Goal: Information Seeking & Learning: Learn about a topic

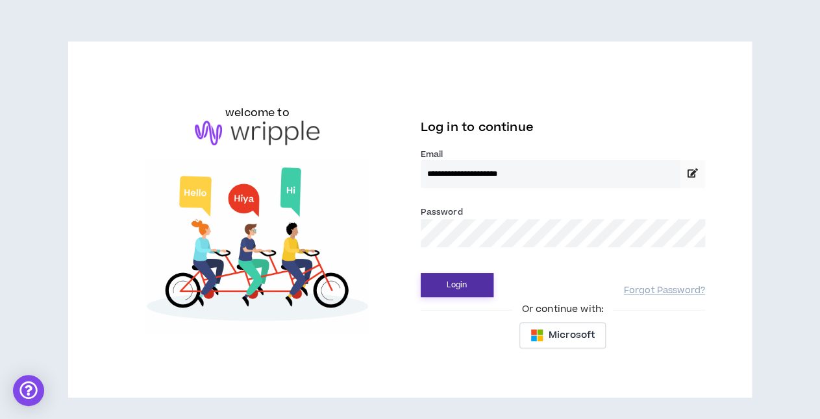
click at [463, 286] on button "Login" at bounding box center [457, 285] width 73 height 24
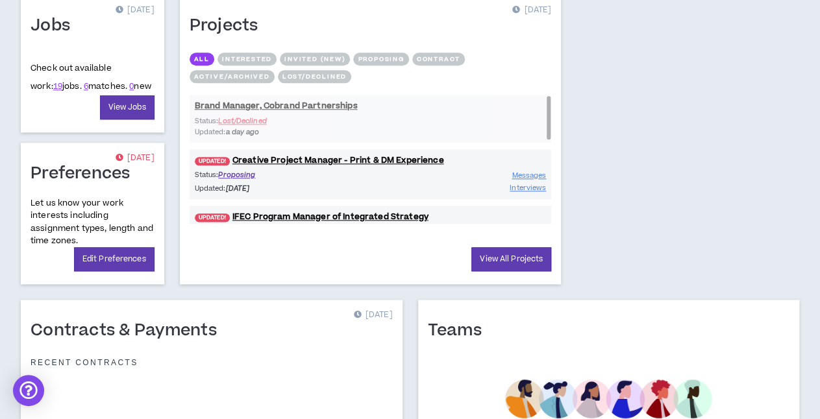
scroll to position [560, 0]
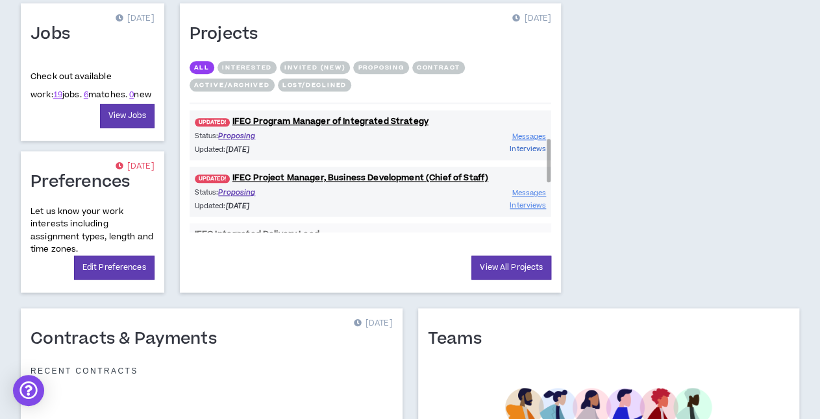
drag, startPoint x: 549, startPoint y: 114, endPoint x: 542, endPoint y: 149, distance: 35.0
click at [542, 149] on div "Brand Manager, Cobrand Partnerships Status: Lost/Declined Updated: a day ago UP…" at bounding box center [371, 168] width 362 height 130
click at [411, 173] on link "UPDATED! IFEC Project Manager, Business Development (Chief of Staff)" at bounding box center [371, 178] width 362 height 12
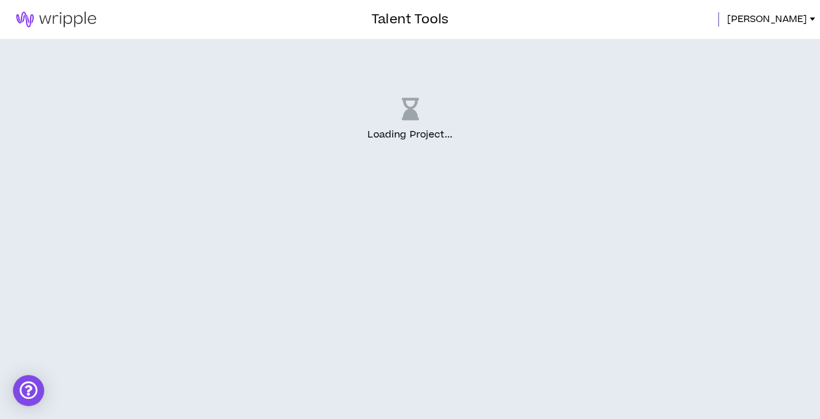
click at [666, 79] on div "Loading Project ..." at bounding box center [410, 120] width 820 height 162
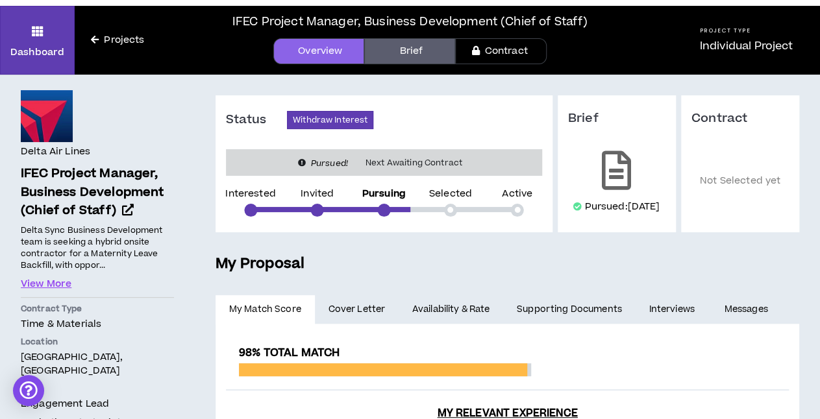
scroll to position [34, 0]
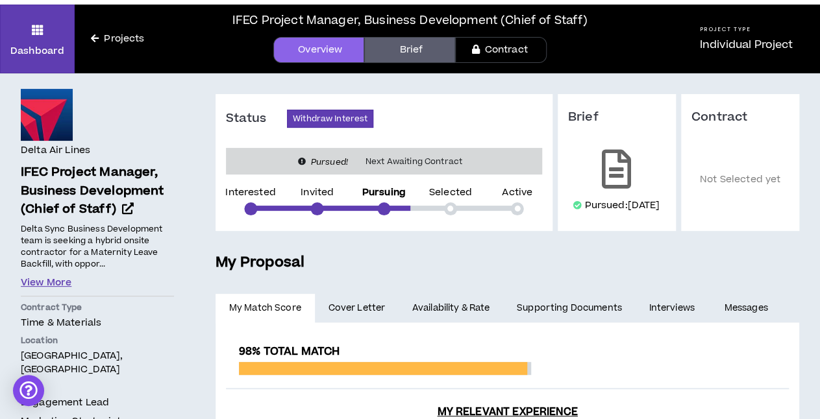
click at [66, 279] on button "View More" at bounding box center [46, 283] width 51 height 14
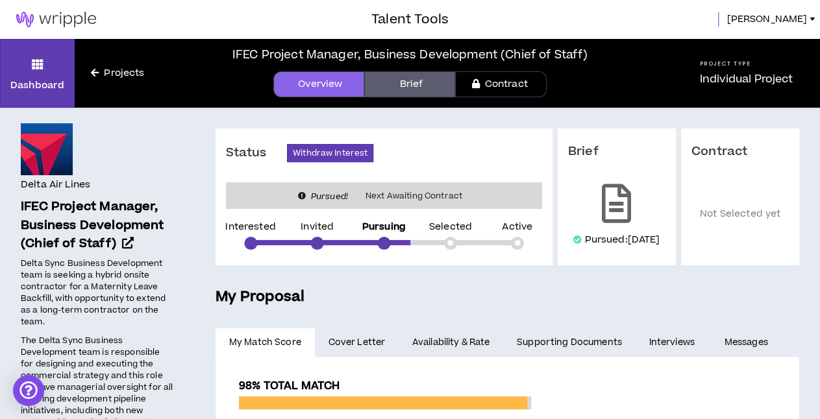
scroll to position [0, 0]
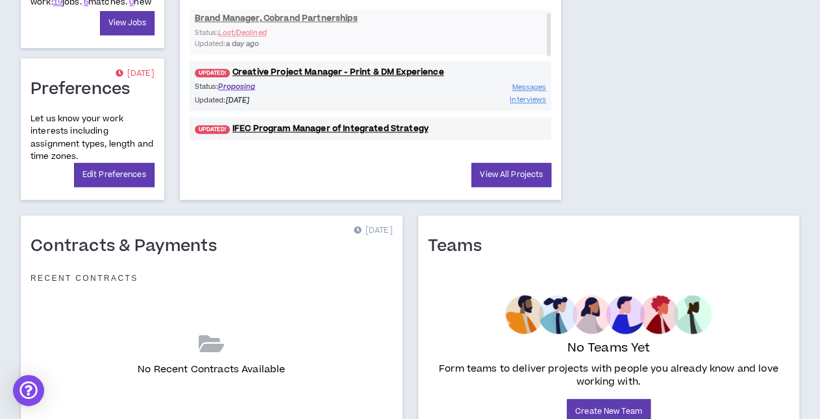
scroll to position [631, 0]
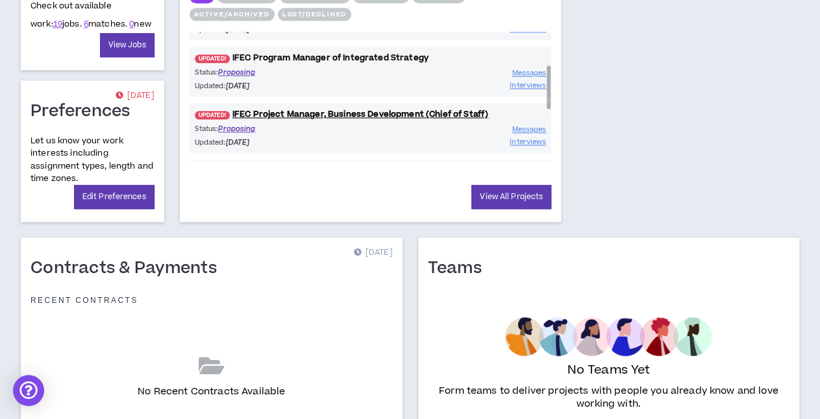
click at [404, 53] on link "UPDATED! IFEC Program Manager of Integrated Strategy" at bounding box center [371, 58] width 362 height 12
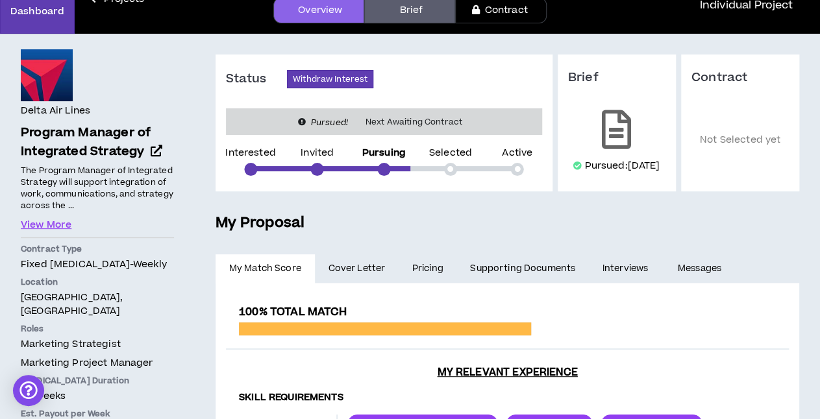
scroll to position [123, 0]
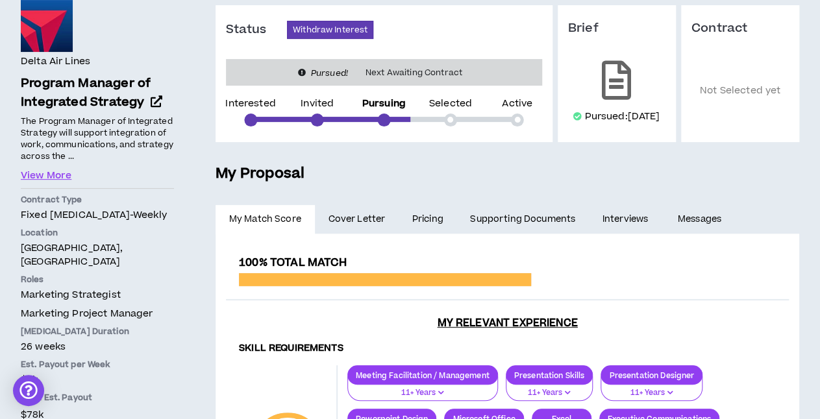
click at [430, 225] on link "Pricing" at bounding box center [428, 219] width 58 height 29
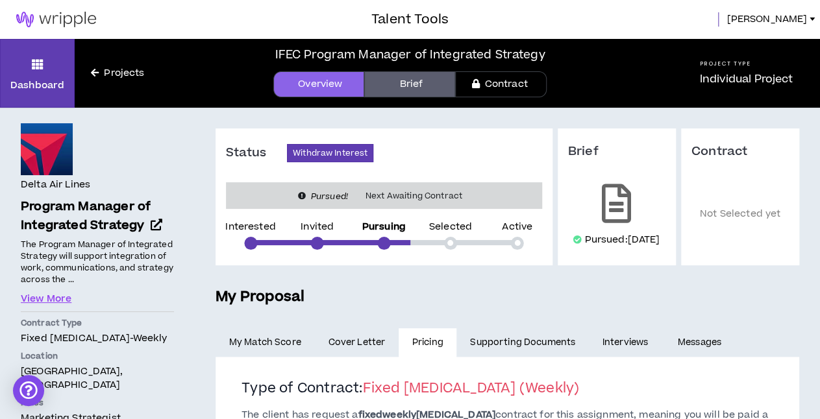
click at [356, 350] on span "Cover Letter" at bounding box center [356, 343] width 57 height 14
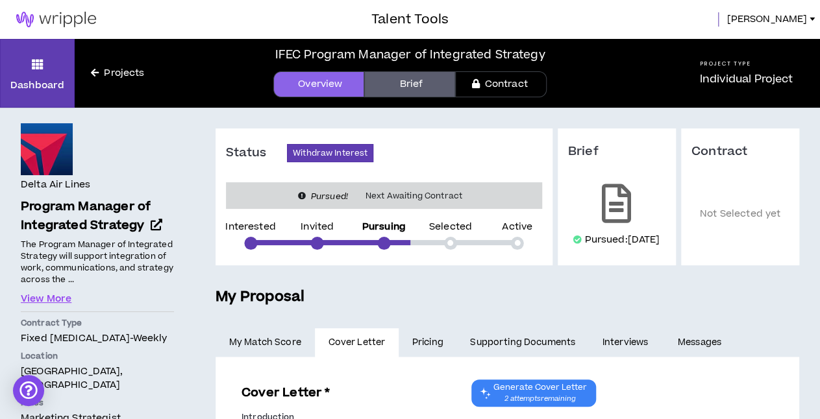
click at [277, 355] on link "My Match Score" at bounding box center [265, 343] width 99 height 29
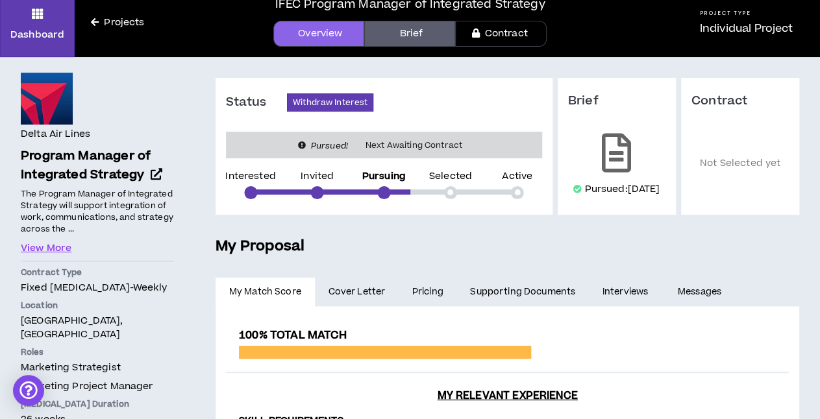
scroll to position [86, 0]
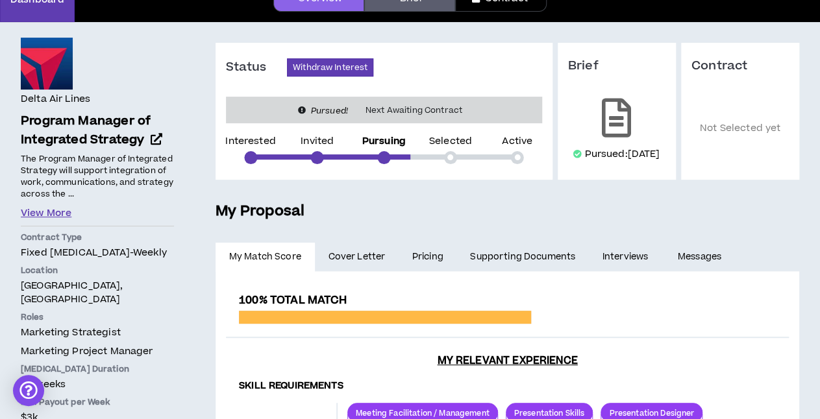
click at [63, 209] on button "View More" at bounding box center [46, 213] width 51 height 14
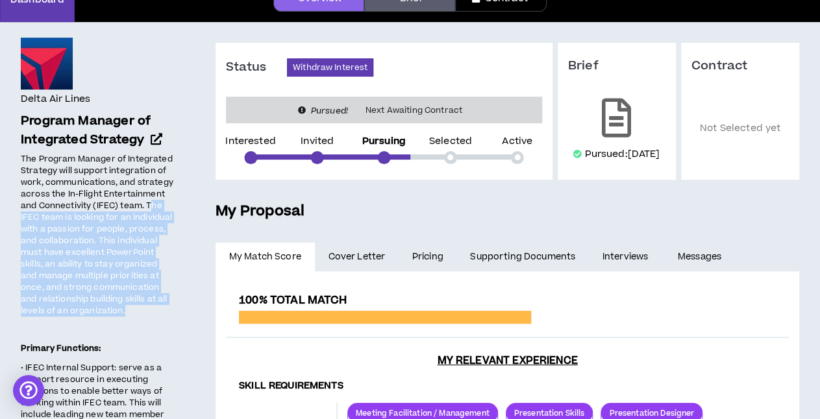
drag, startPoint x: 149, startPoint y: 204, endPoint x: 166, endPoint y: 307, distance: 104.6
click at [166, 307] on p "The Program Manager of Integrated Strategy will support integration of work, co…" at bounding box center [97, 235] width 153 height 166
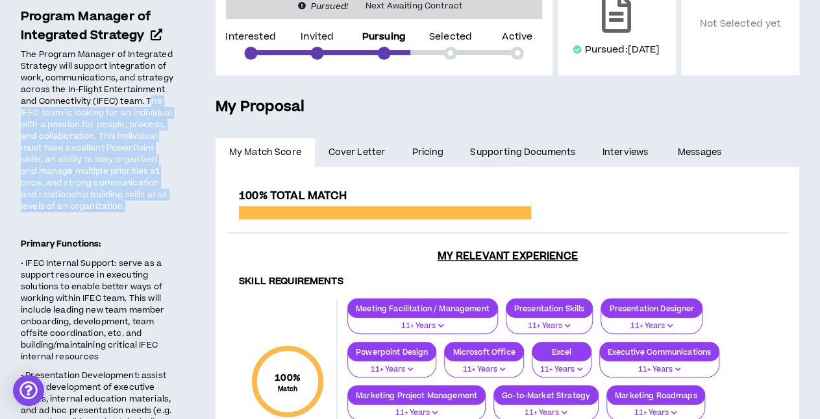
scroll to position [221, 0]
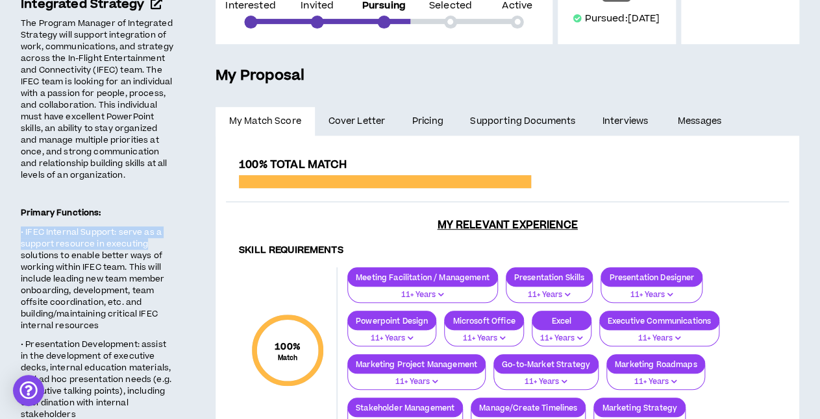
drag, startPoint x: 21, startPoint y: 224, endPoint x: 160, endPoint y: 234, distance: 139.3
click at [160, 234] on p "• IFEC Internal Support: serve as a support resource in executing solutions to …" at bounding box center [97, 278] width 153 height 107
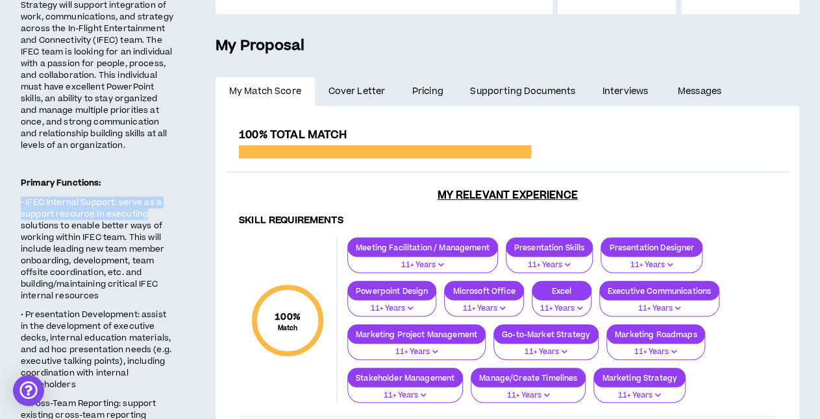
scroll to position [255, 0]
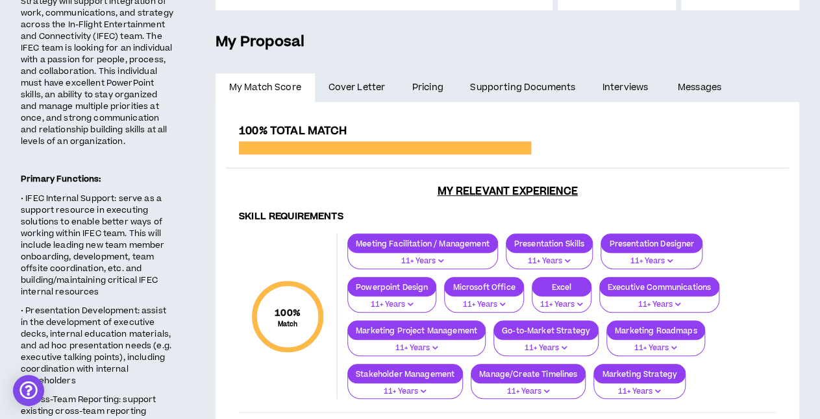
click at [160, 234] on span "• IFEC Internal Support: serve as a support resource in executing solutions to …" at bounding box center [92, 245] width 143 height 105
click at [125, 199] on span "• IFEC Internal Support: serve as a support resource in executing solutions to …" at bounding box center [92, 245] width 143 height 105
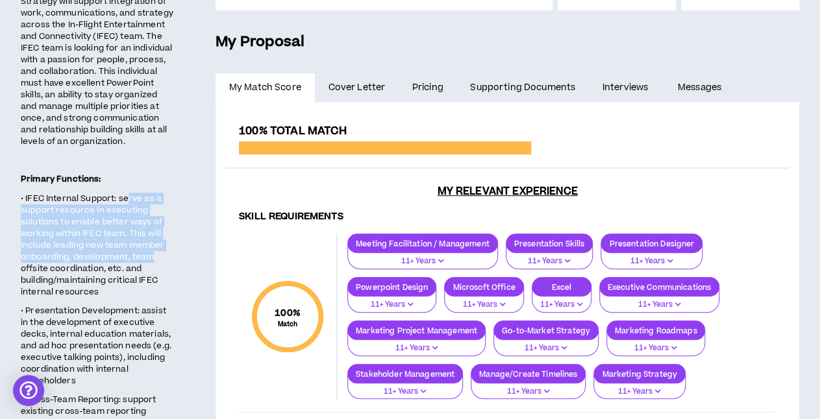
drag, startPoint x: 127, startPoint y: 193, endPoint x: 165, endPoint y: 247, distance: 66.6
click at [165, 247] on p "• IFEC Internal Support: serve as a support resource in executing solutions to …" at bounding box center [97, 245] width 153 height 107
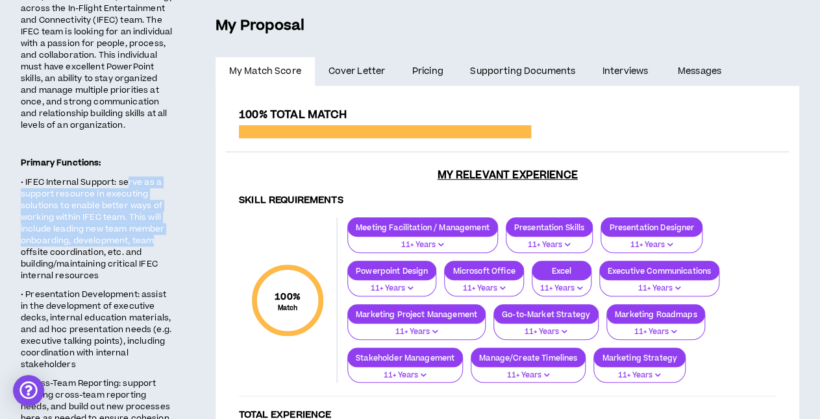
scroll to position [281, 0]
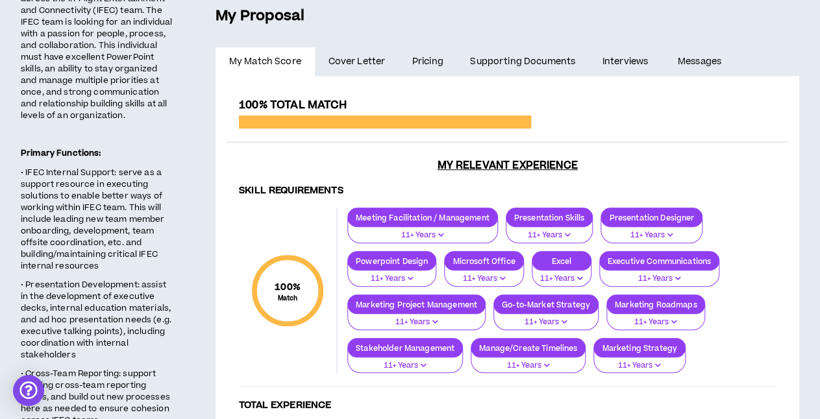
click at [116, 223] on span "• IFEC Internal Support: serve as a support resource in executing solutions to …" at bounding box center [92, 219] width 143 height 105
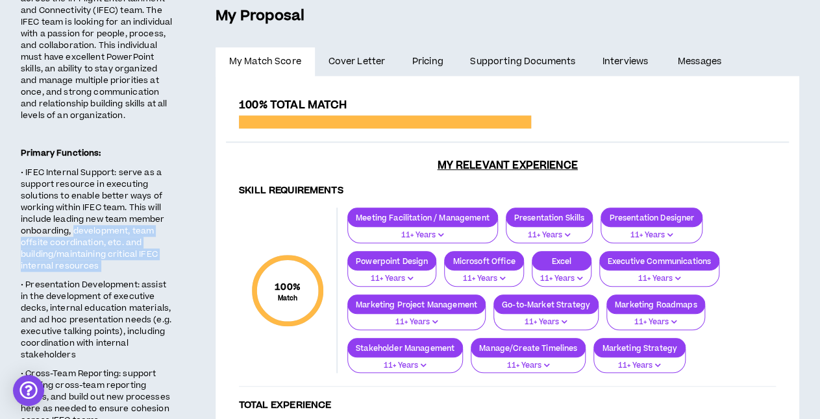
drag, startPoint x: 75, startPoint y: 217, endPoint x: 160, endPoint y: 260, distance: 95.5
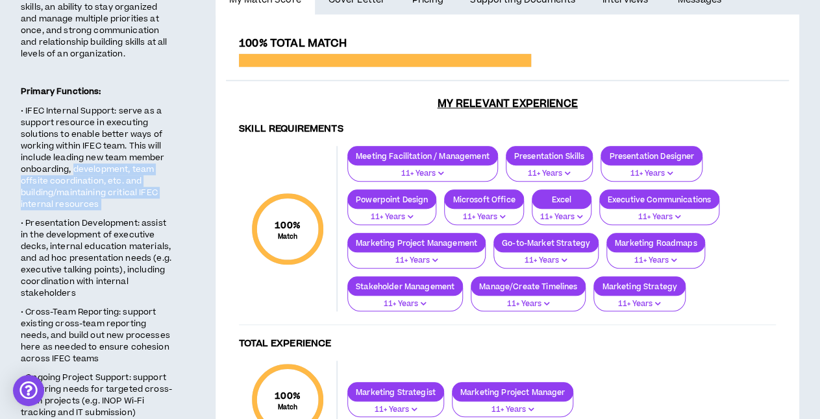
scroll to position [364, 0]
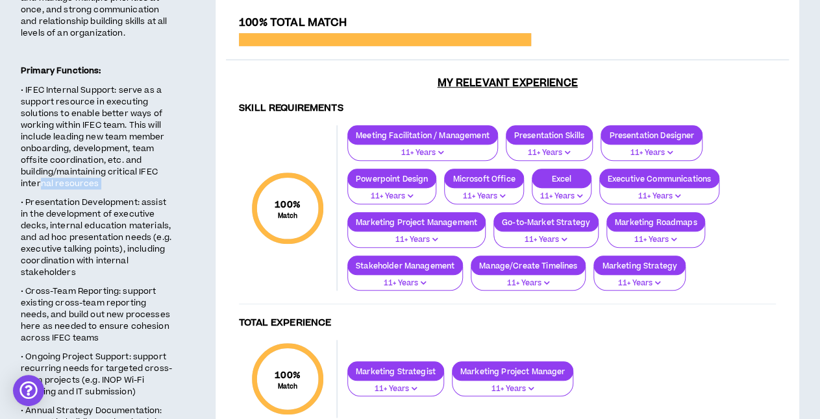
click at [44, 179] on span "The Program Manager of Integrated Strategy will support integration of work, co…" at bounding box center [97, 402] width 153 height 1056
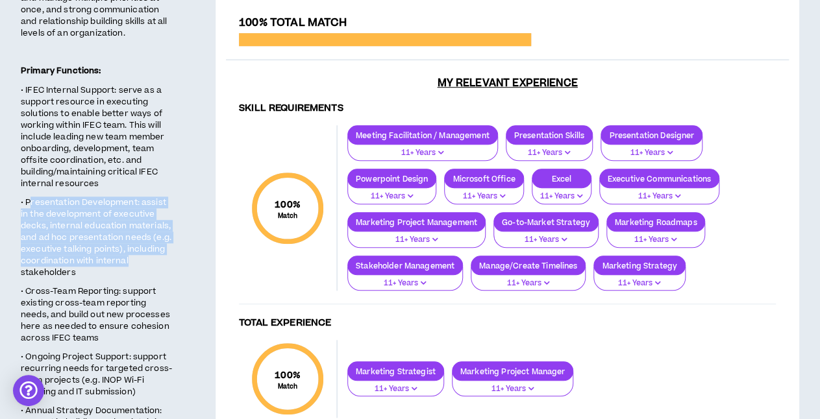
drag, startPoint x: 30, startPoint y: 190, endPoint x: 158, endPoint y: 252, distance: 142.9
click at [158, 252] on p "• Presentation Development: assist in the development of executive decks, inter…" at bounding box center [97, 237] width 153 height 84
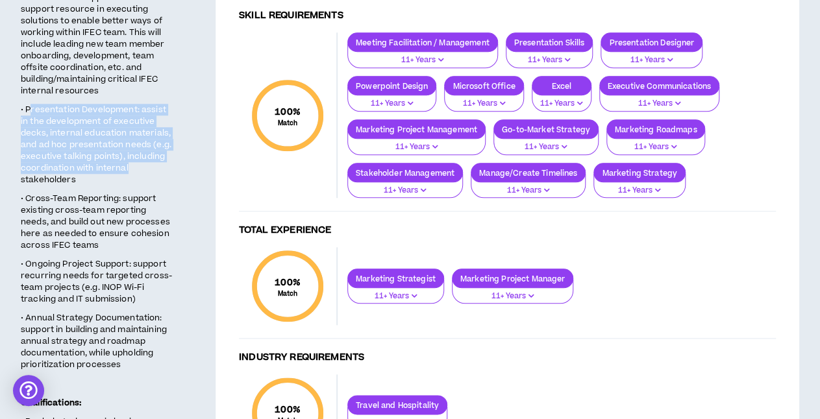
scroll to position [460, 0]
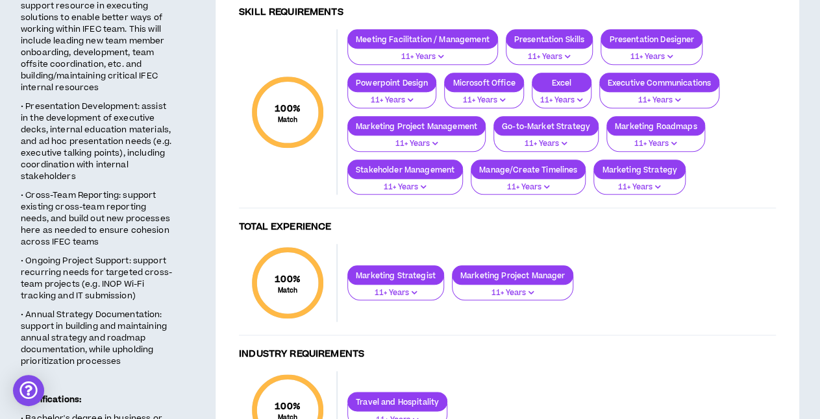
click at [95, 214] on span "• Cross-Team Reporting: support existing cross-team reporting needs, and build …" at bounding box center [95, 219] width 149 height 58
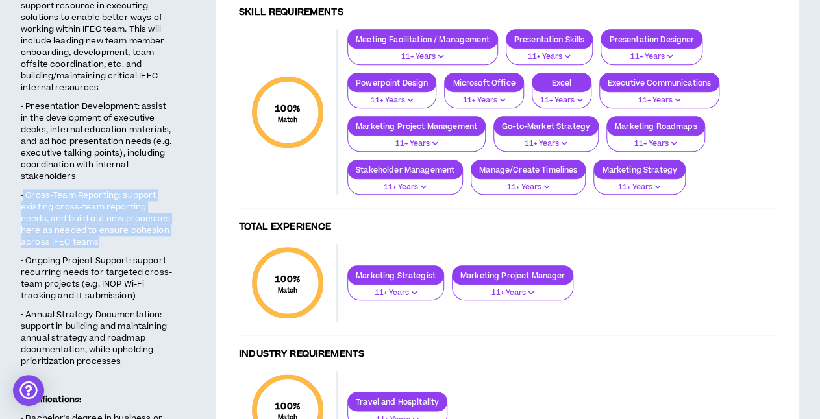
drag, startPoint x: 23, startPoint y: 181, endPoint x: 169, endPoint y: 230, distance: 154.2
click at [169, 230] on p "• Cross-Team Reporting: support existing cross-team reporting needs, and build …" at bounding box center [97, 218] width 153 height 60
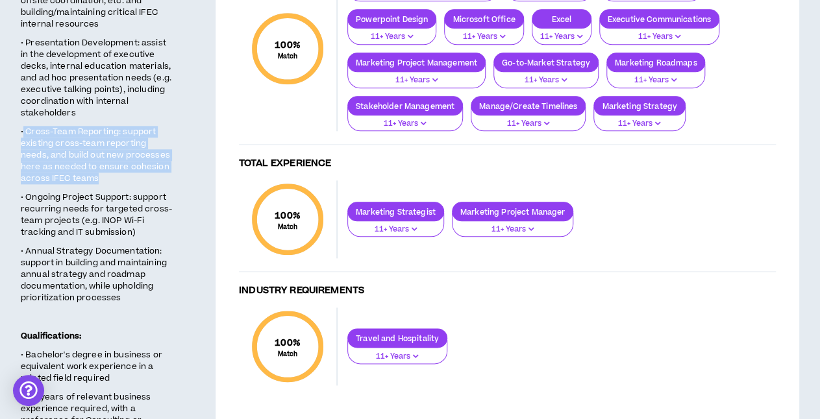
scroll to position [528, 0]
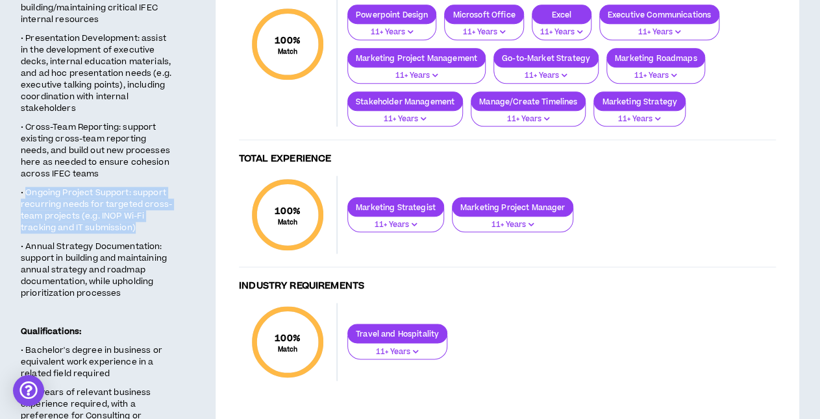
drag, startPoint x: 27, startPoint y: 176, endPoint x: 164, endPoint y: 212, distance: 142.2
click at [164, 212] on p "• Ongoing Project Support: support recurring needs for targeted cross-team proj…" at bounding box center [97, 210] width 153 height 49
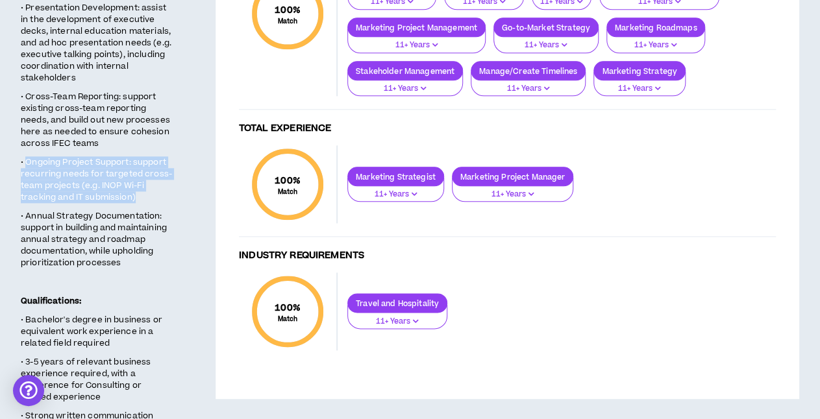
scroll to position [558, 0]
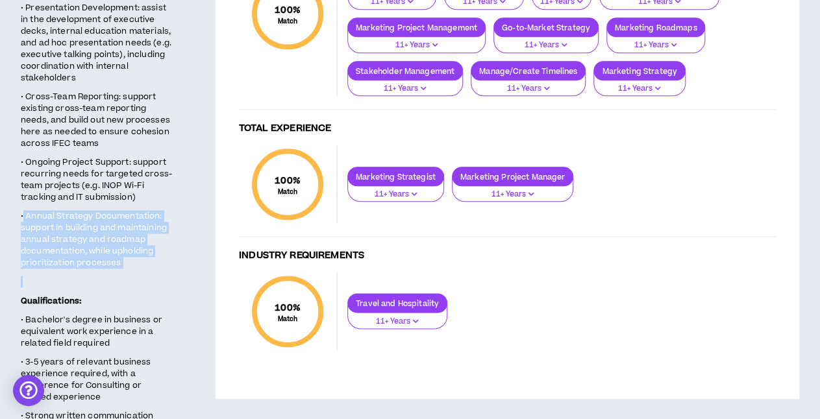
drag, startPoint x: 24, startPoint y: 198, endPoint x: 169, endPoint y: 257, distance: 157.0
click at [169, 257] on span "The Program Manager of Integrated Strategy will support integration of work, co…" at bounding box center [97, 207] width 153 height 1056
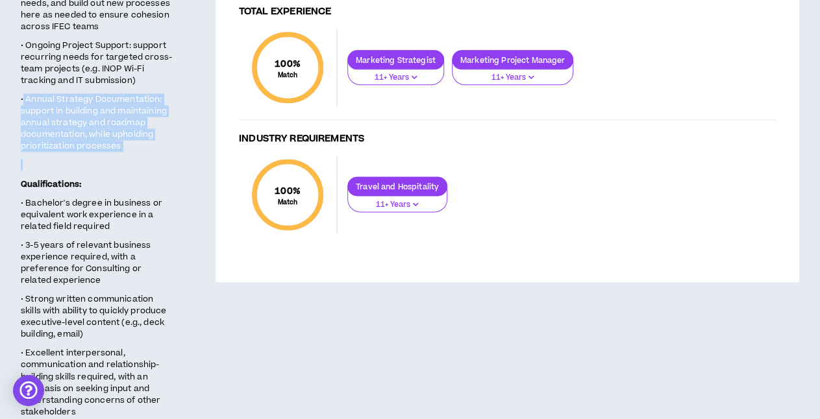
scroll to position [701, 0]
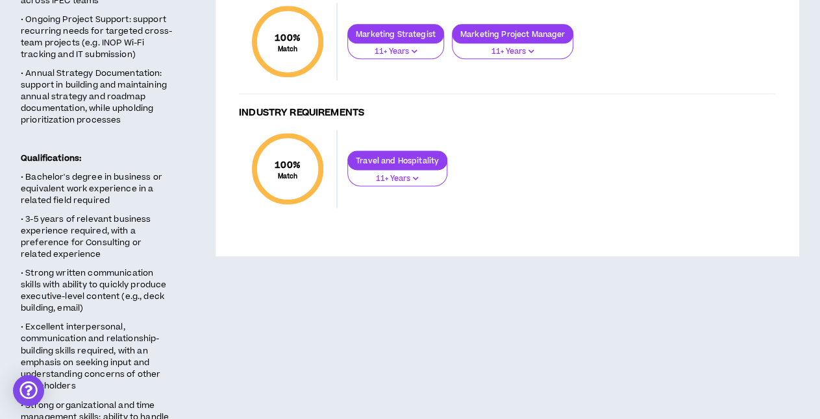
click at [90, 221] on span "• 3-5 years of relevant business experience required, with a preference for Con…" at bounding box center [86, 237] width 130 height 47
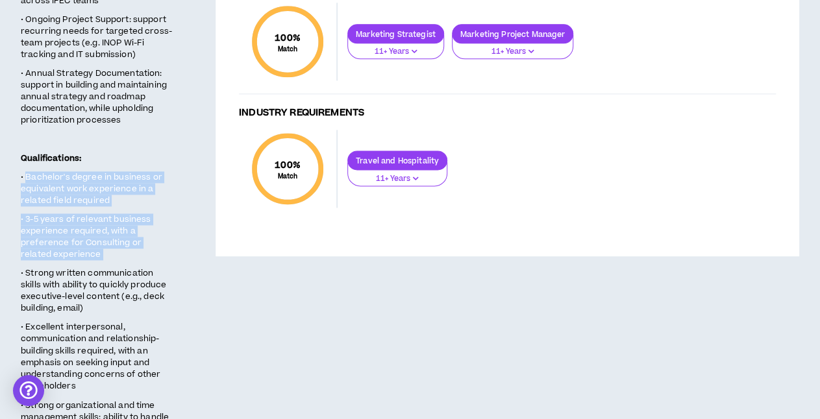
drag, startPoint x: 26, startPoint y: 155, endPoint x: 132, endPoint y: 240, distance: 135.8
click at [132, 240] on span "The Program Manager of Integrated Strategy will support integration of work, co…" at bounding box center [97, 64] width 153 height 1056
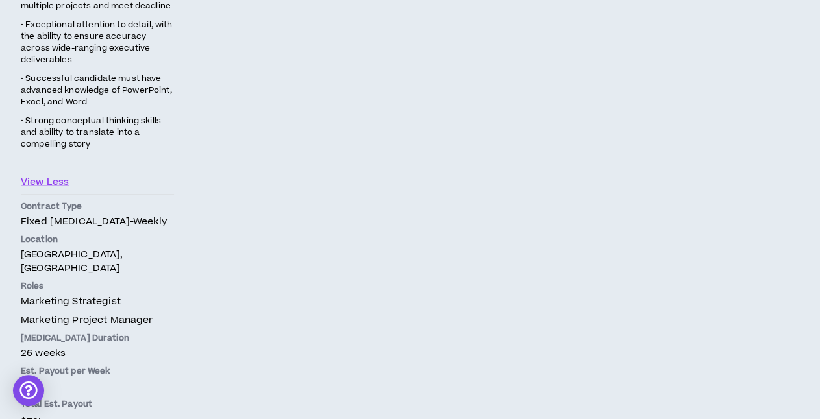
scroll to position [1123, 0]
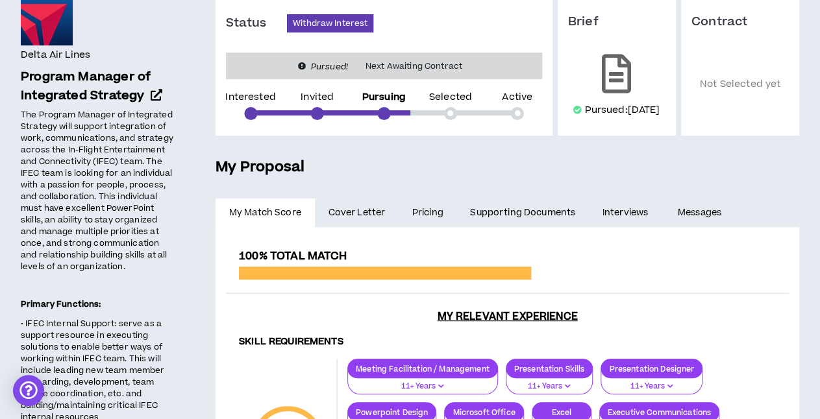
scroll to position [21, 0]
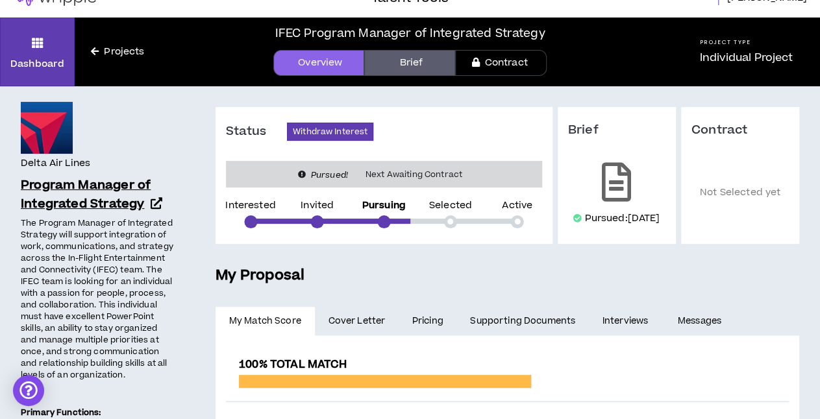
click at [106, 193] on span "Program Manager of Integrated Strategy" at bounding box center [86, 195] width 130 height 36
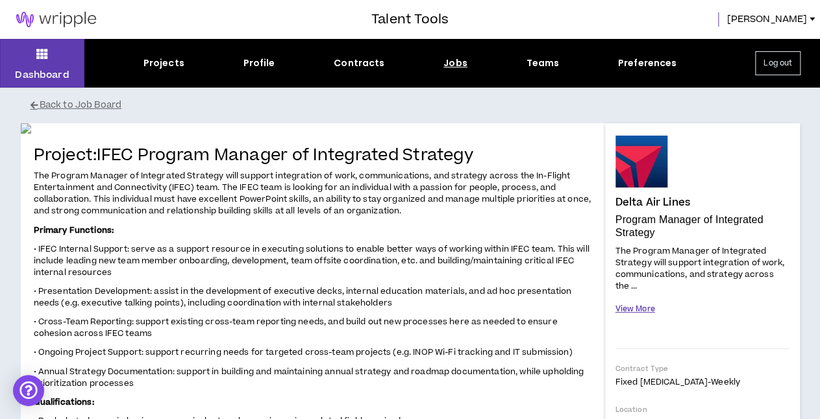
click at [636, 306] on button "View More" at bounding box center [636, 309] width 40 height 23
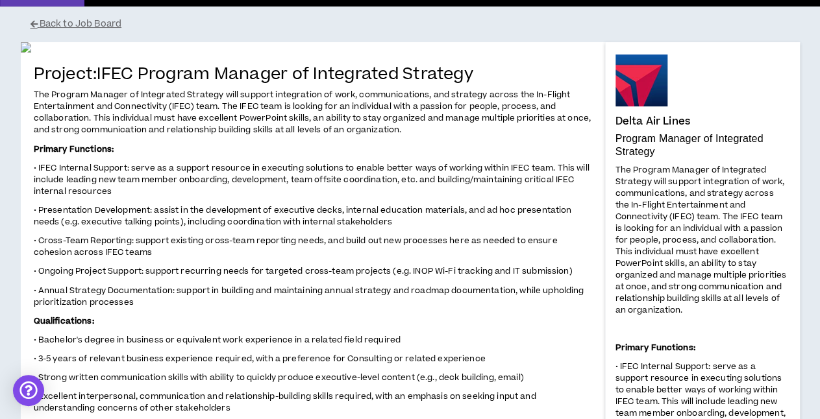
scroll to position [78, 0]
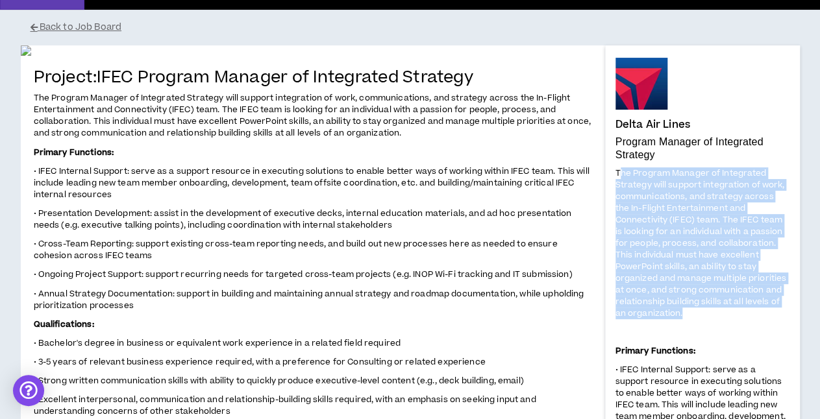
drag, startPoint x: 617, startPoint y: 171, endPoint x: 775, endPoint y: 301, distance: 204.7
click at [775, 301] on p "The Program Manager of Integrated Strategy will support integration of work, co…" at bounding box center [703, 243] width 174 height 154
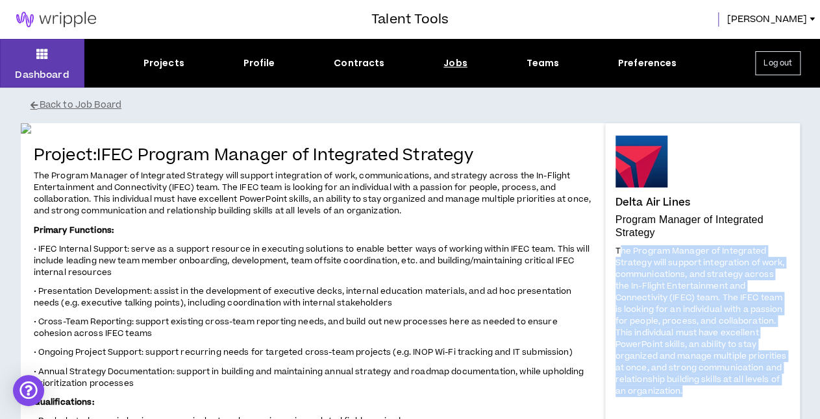
scroll to position [0, 0]
click at [63, 101] on button "Back to Job Board" at bounding box center [420, 105] width 779 height 23
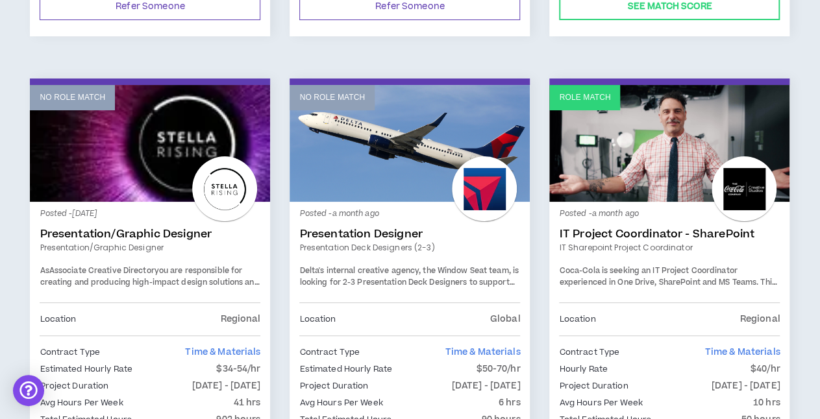
scroll to position [2111, 0]
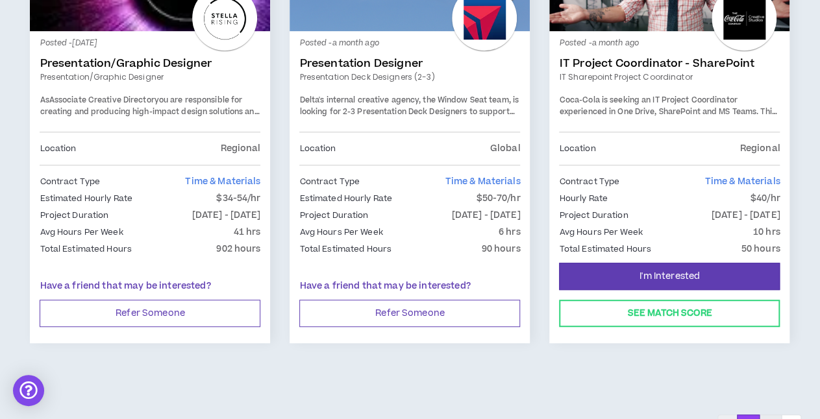
click at [769, 415] on button "2" at bounding box center [770, 426] width 23 height 23
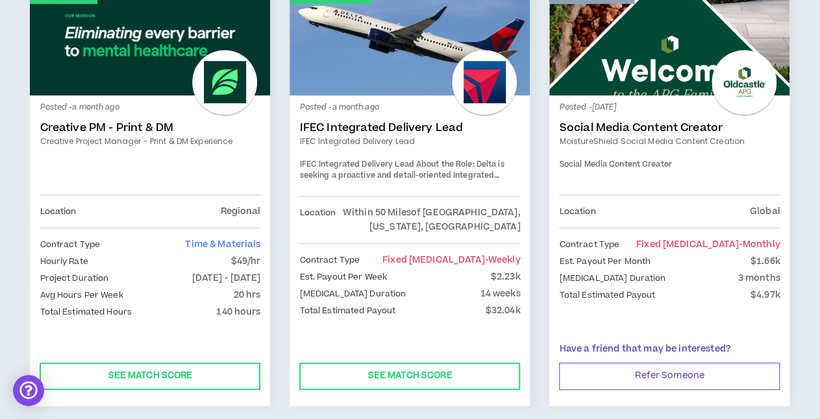
scroll to position [248, 0]
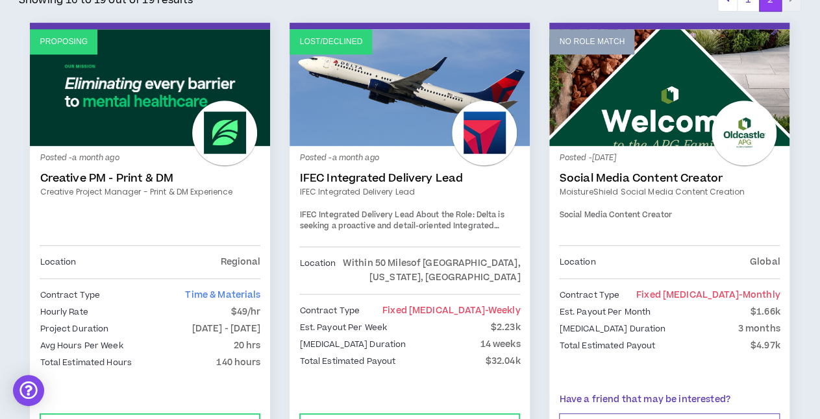
click at [439, 177] on link "IFEC Integrated Delivery Lead" at bounding box center [409, 178] width 221 height 13
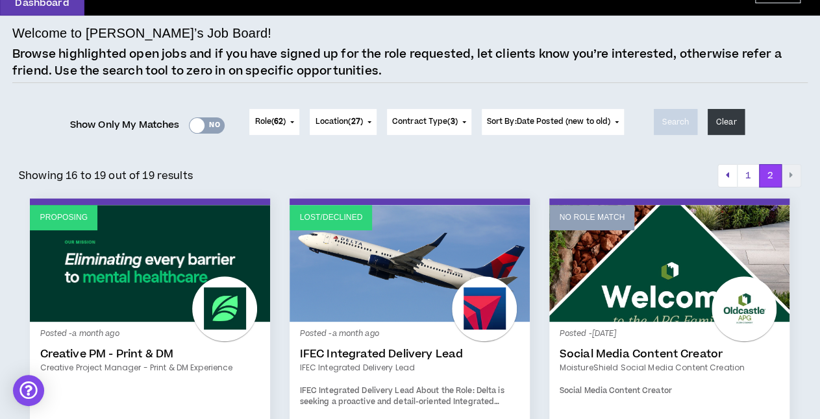
scroll to position [81, 0]
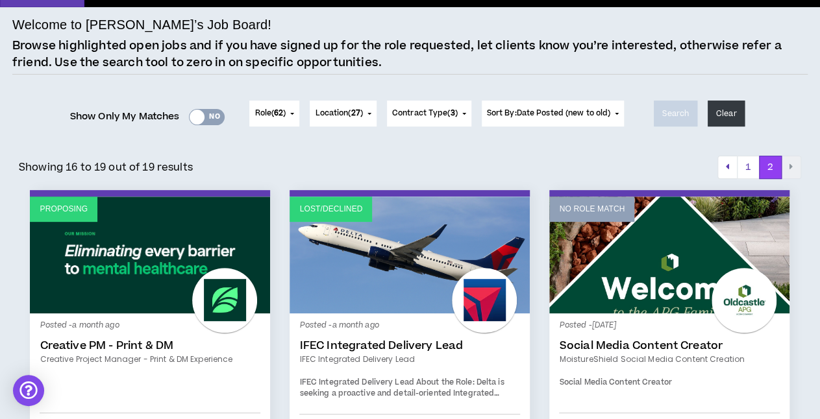
click at [290, 112] on button "Role ( 62 )" at bounding box center [274, 114] width 50 height 26
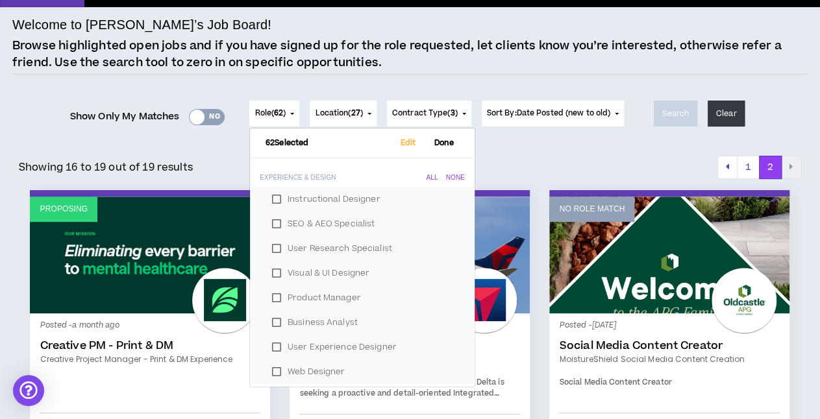
click at [403, 69] on p "Browse highlighted open jobs and if you have signed up for the role requested, …" at bounding box center [409, 54] width 795 height 33
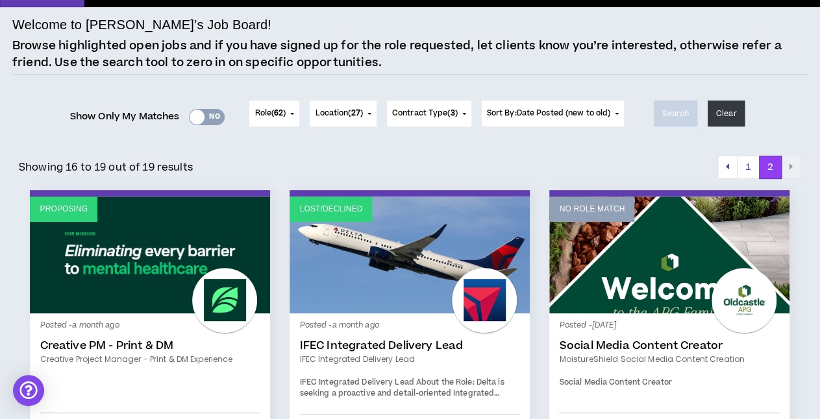
click at [425, 112] on span "Contract Type ( 3 )" at bounding box center [425, 114] width 66 height 12
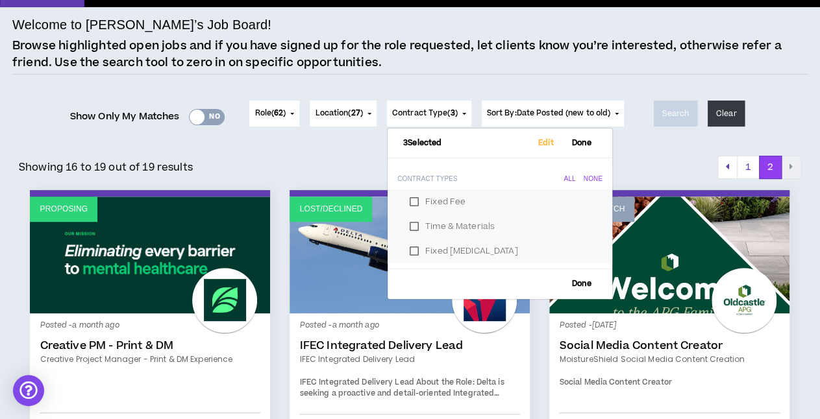
click at [476, 65] on p "Browse highlighted open jobs and if you have signed up for the role requested, …" at bounding box center [409, 54] width 795 height 33
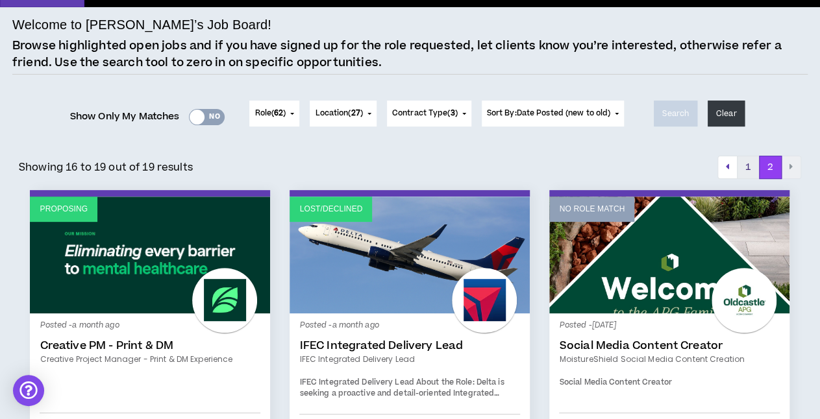
click at [743, 165] on button "1" at bounding box center [748, 167] width 23 height 23
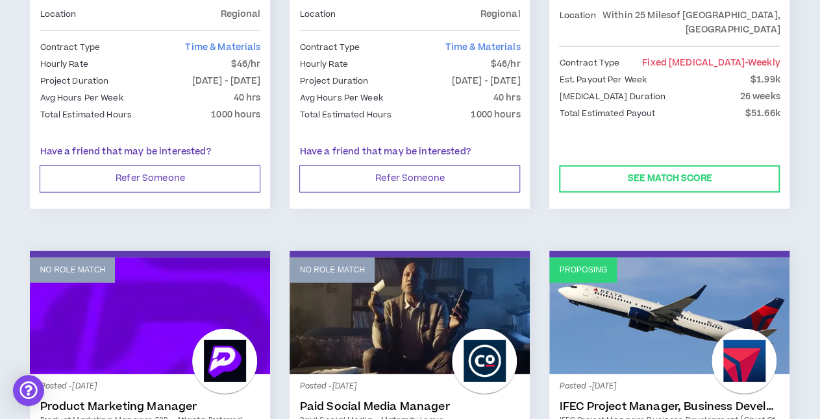
scroll to position [1166, 0]
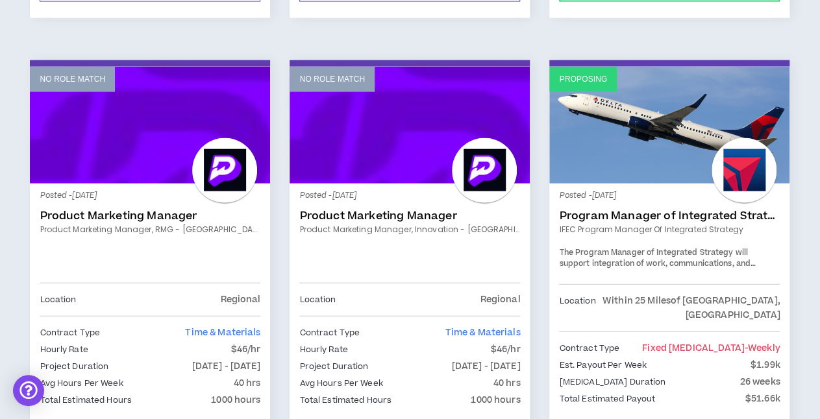
click at [656, 210] on link "Program Manager of Integrated Strategy" at bounding box center [669, 216] width 221 height 13
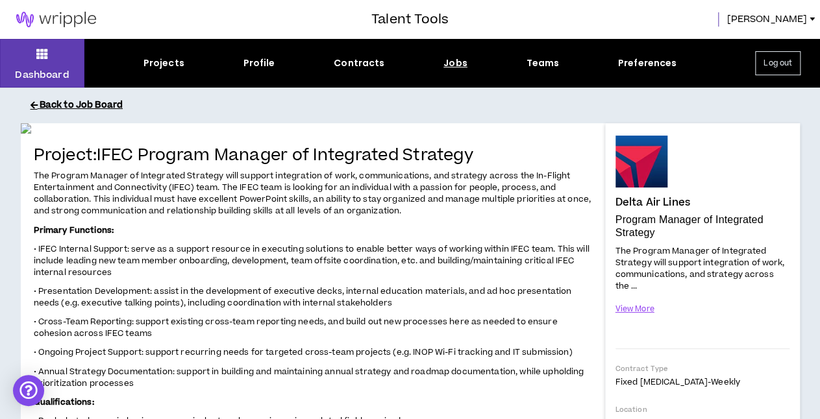
click at [82, 104] on button "Back to Job Board" at bounding box center [420, 105] width 779 height 23
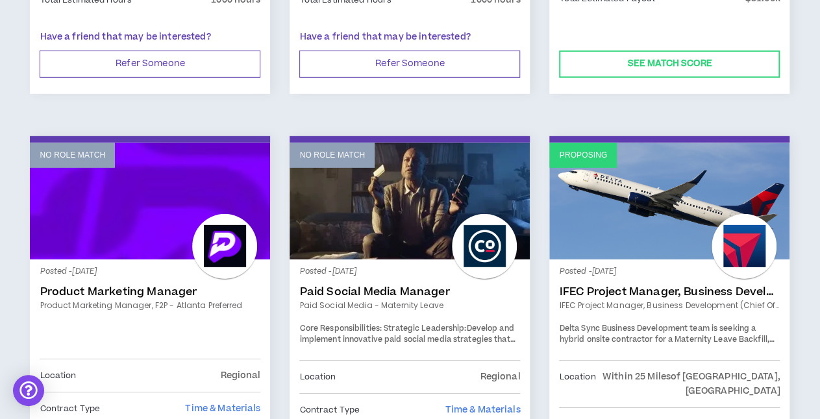
scroll to position [1736, 0]
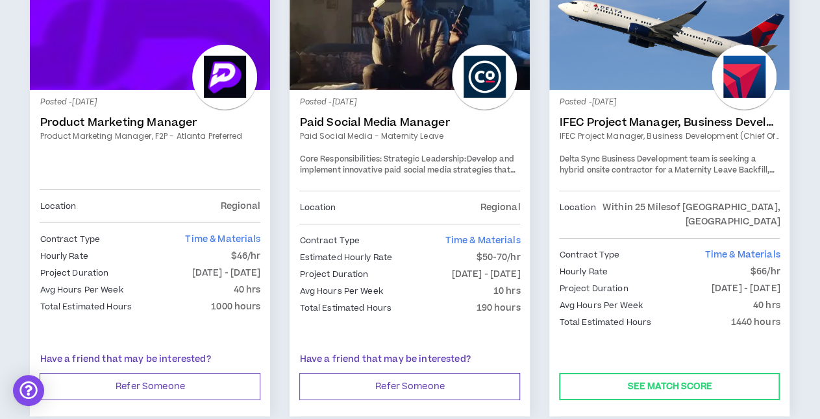
click at [652, 116] on link "IFEC Project Manager, Business Development (Chief of Staff)" at bounding box center [669, 122] width 221 height 13
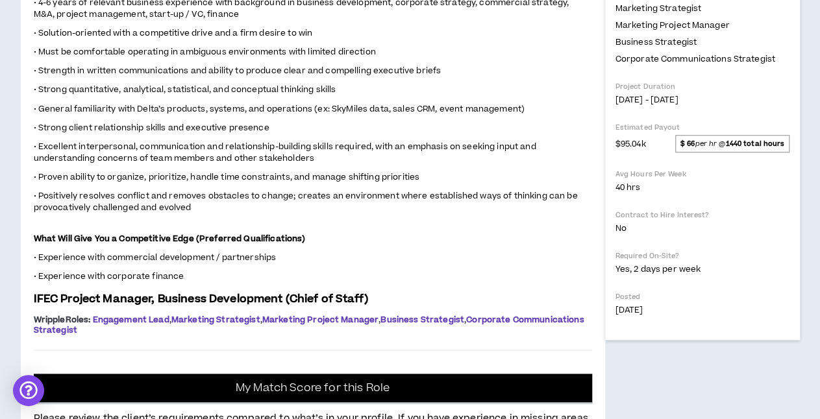
scroll to position [466, 0]
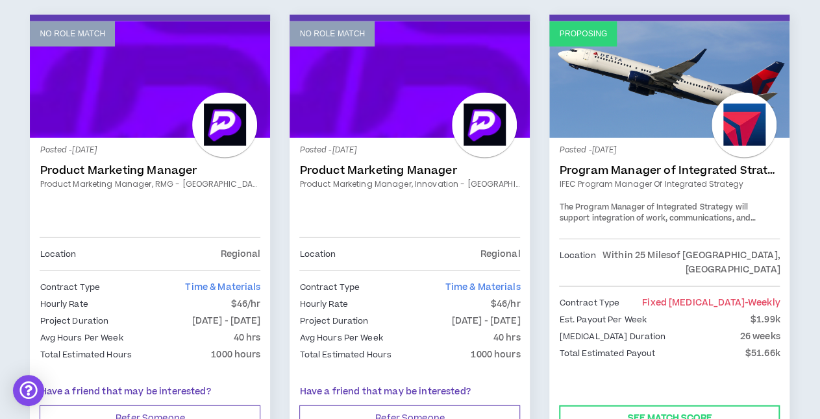
scroll to position [1248, 0]
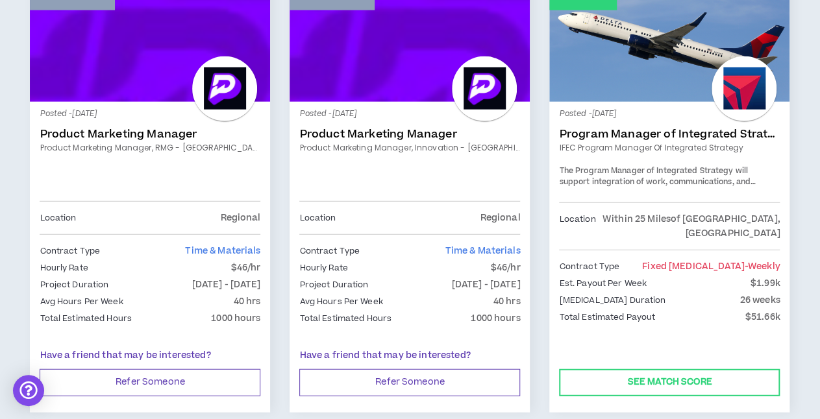
click at [584, 142] on link "IFEC Program Manager of Integrated Strategy" at bounding box center [669, 148] width 221 height 12
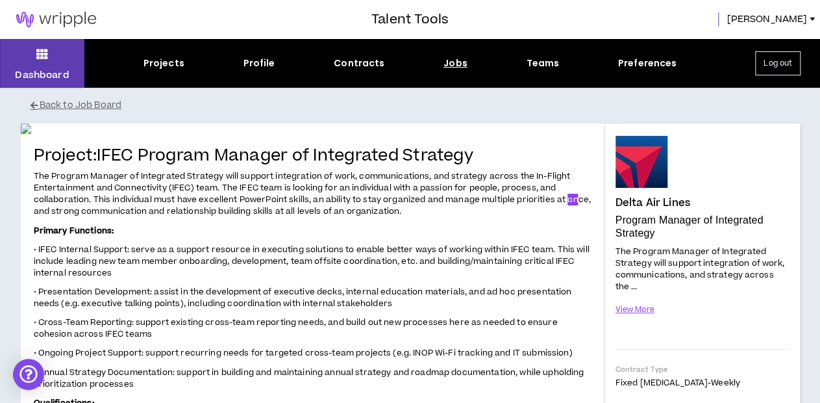
scroll to position [297, 0]
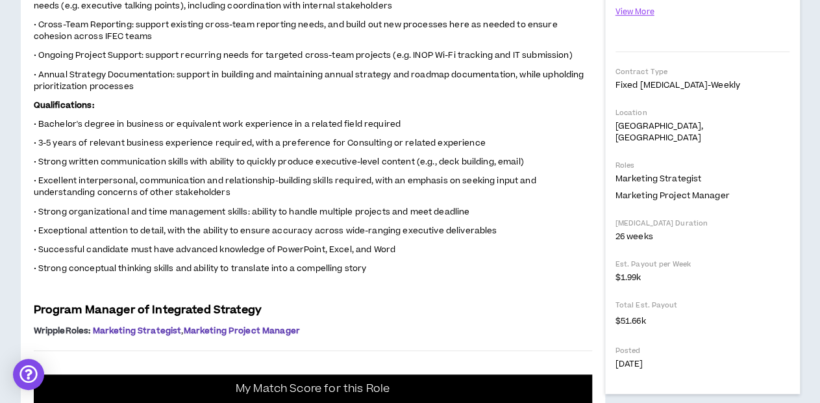
click at [677, 60] on div "Delta Air Lines Program Manager of Integrated Strategy The Program Manager of I…" at bounding box center [703, 109] width 174 height 543
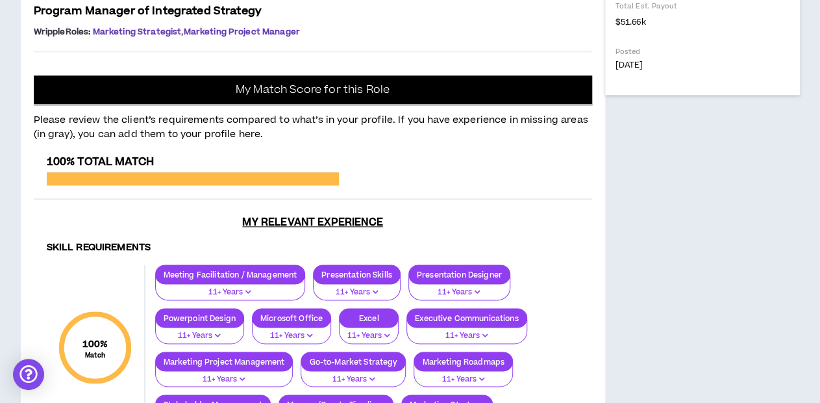
scroll to position [604, 0]
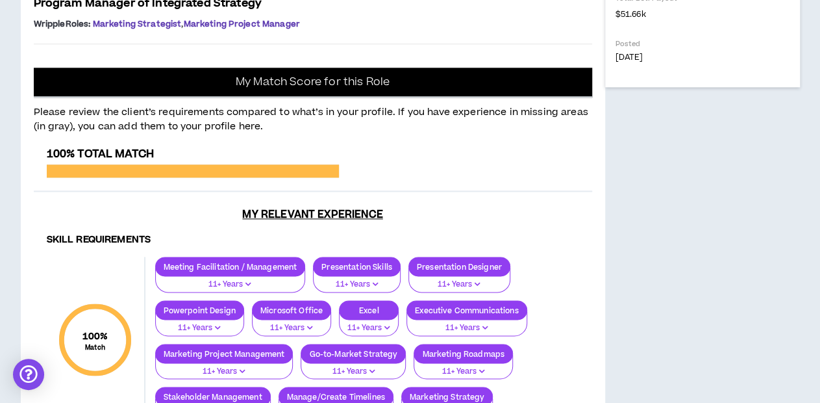
drag, startPoint x: 375, startPoint y: 251, endPoint x: 169, endPoint y: 144, distance: 231.7
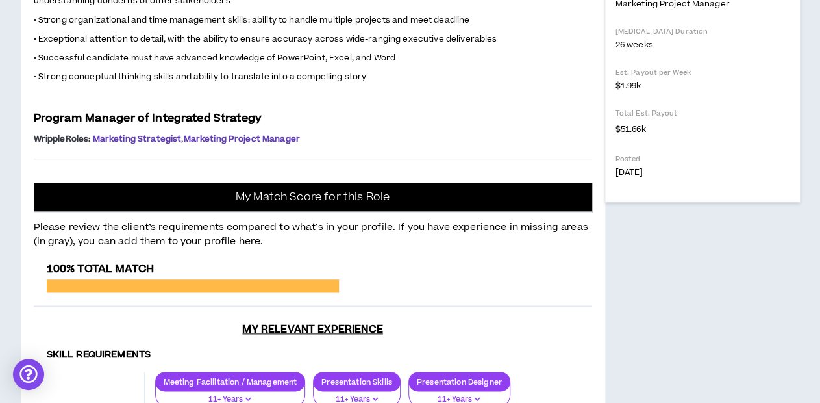
scroll to position [406, 0]
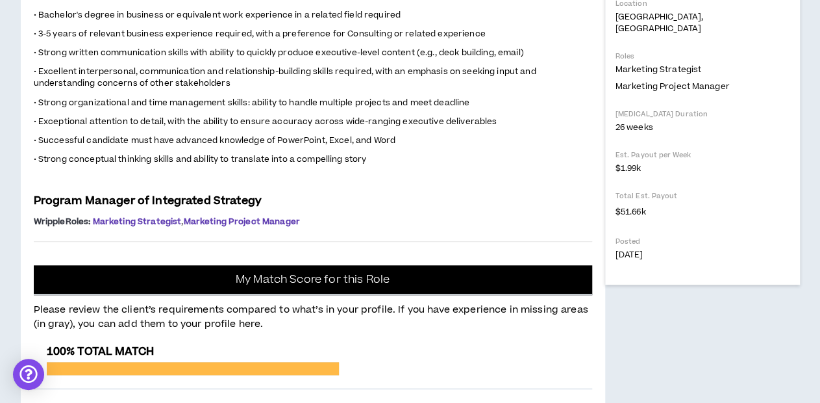
drag, startPoint x: 158, startPoint y: 136, endPoint x: 568, endPoint y: 147, distance: 409.8
drag, startPoint x: 134, startPoint y: 133, endPoint x: 453, endPoint y: 136, distance: 318.8
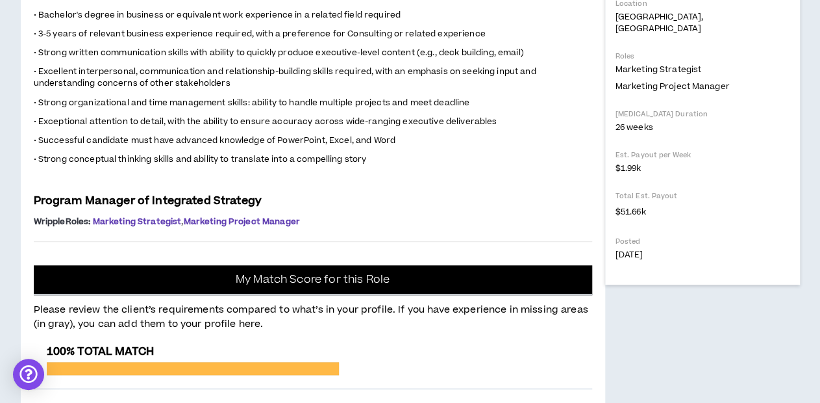
drag, startPoint x: 334, startPoint y: 133, endPoint x: 558, endPoint y: 127, distance: 224.1
drag, startPoint x: 554, startPoint y: 138, endPoint x: 584, endPoint y: 160, distance: 36.8
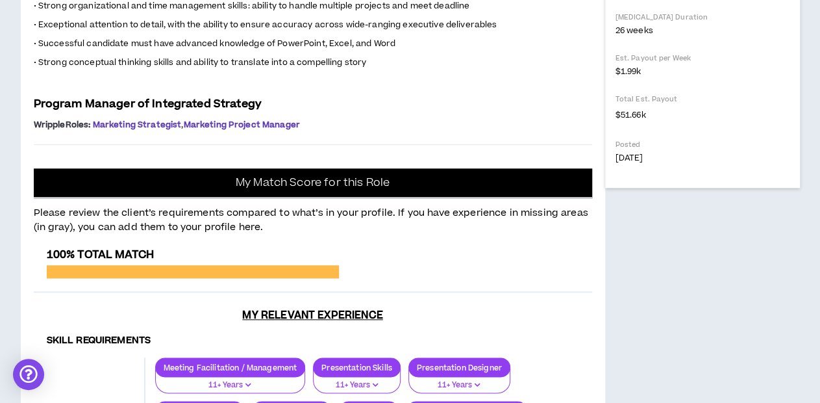
scroll to position [497, 0]
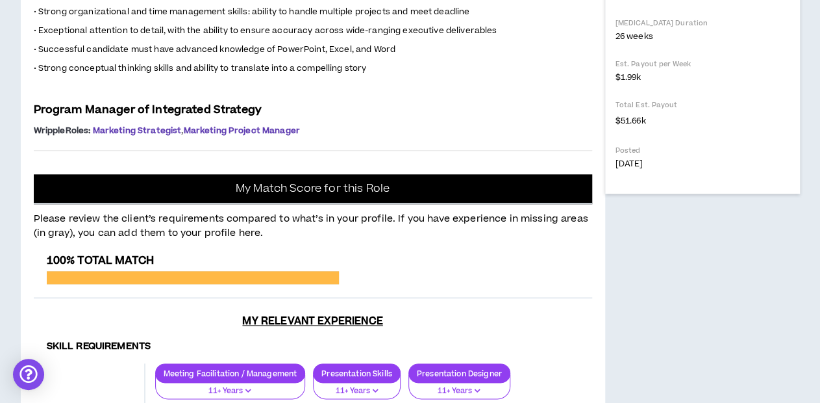
drag, startPoint x: 182, startPoint y: 91, endPoint x: 541, endPoint y: 201, distance: 375.4
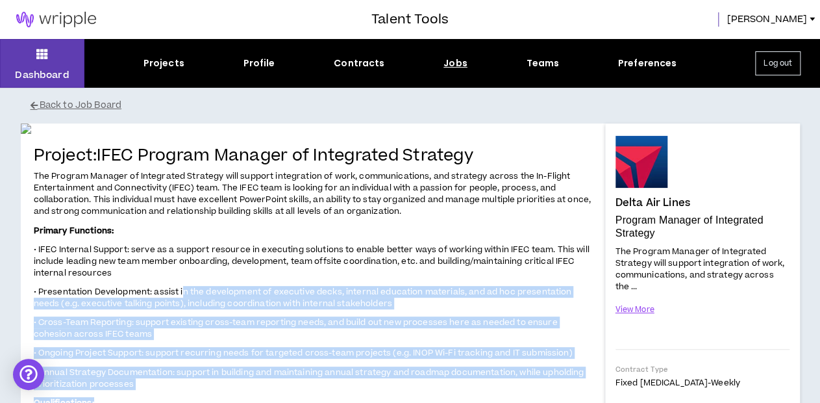
scroll to position [0, 0]
click at [73, 103] on button "Back to Job Board" at bounding box center [420, 105] width 779 height 23
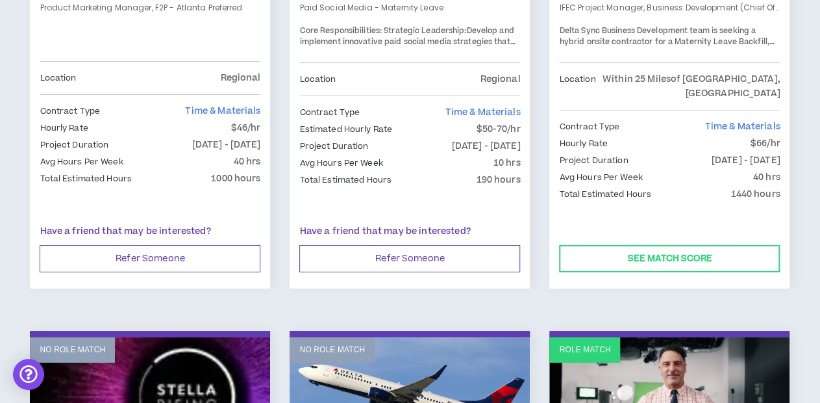
scroll to position [1851, 0]
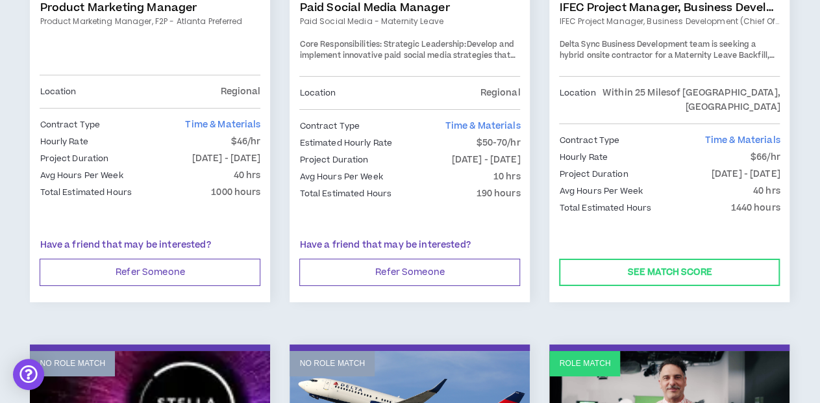
drag, startPoint x: 662, startPoint y: 143, endPoint x: 777, endPoint y: 148, distance: 114.4
click at [777, 167] on p "[DATE] - [DATE]" at bounding box center [746, 174] width 69 height 14
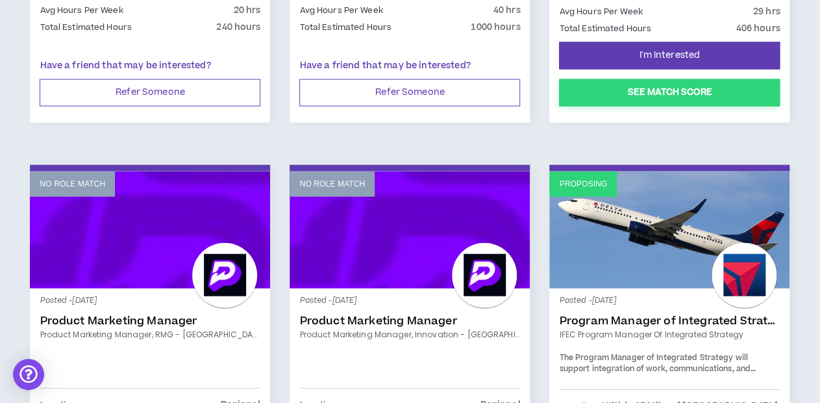
scroll to position [1069, 0]
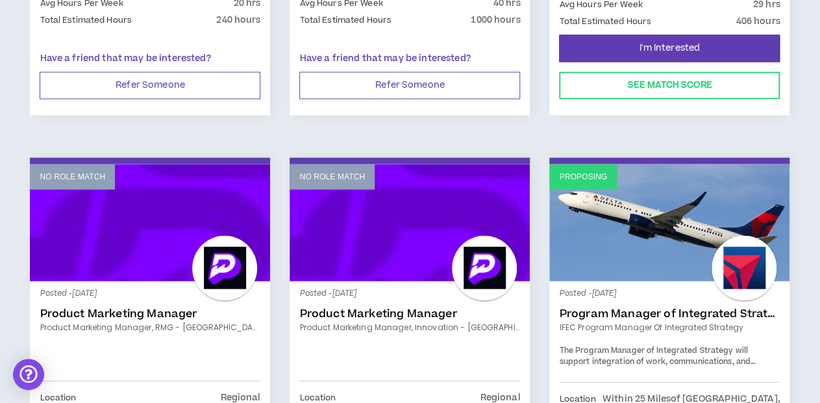
click at [673, 308] on link "Program Manager of Integrated Strategy" at bounding box center [669, 313] width 221 height 13
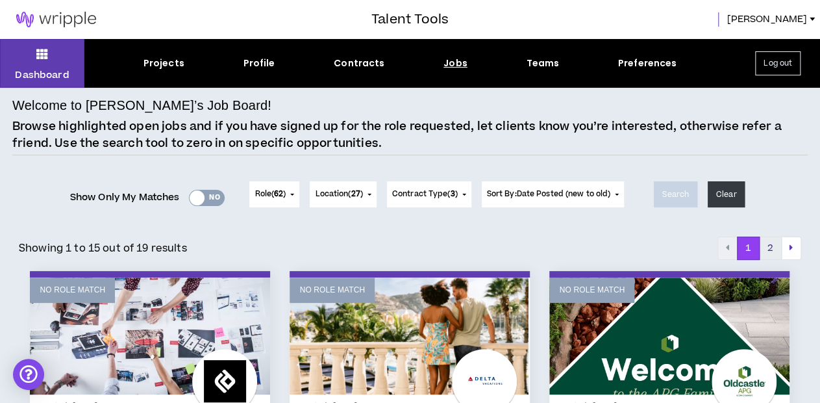
click at [767, 248] on button "2" at bounding box center [770, 247] width 23 height 23
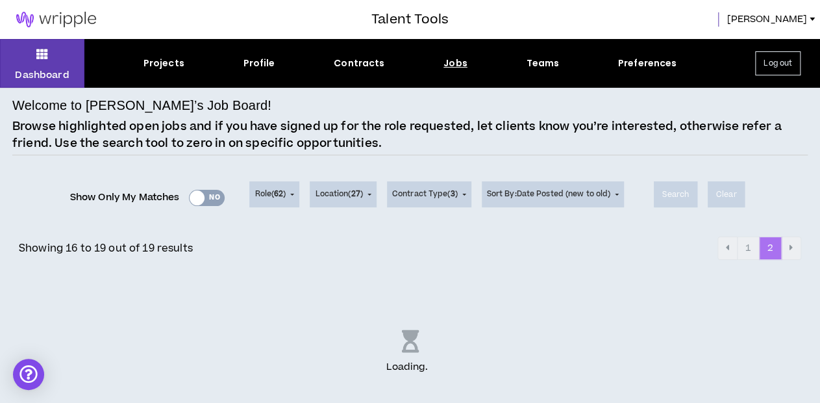
click at [748, 251] on li "1" at bounding box center [749, 247] width 22 height 23
click at [749, 249] on li "1" at bounding box center [749, 247] width 22 height 23
